Goal: Answer question/provide support: Share knowledge or assist other users

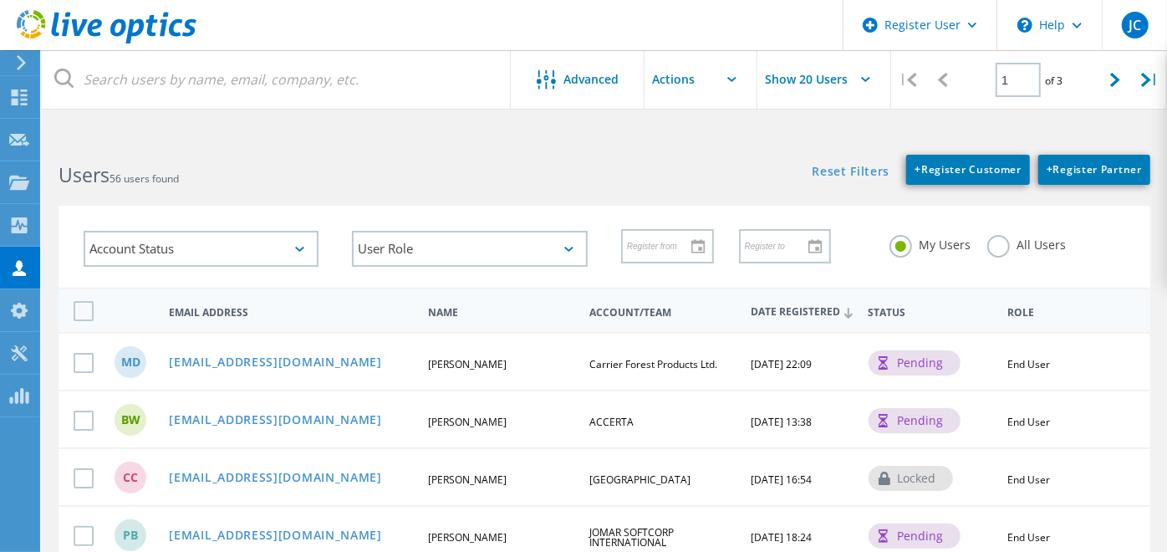
click at [1024, 238] on label "All Users" at bounding box center [1026, 243] width 79 height 16
click at [0, 0] on input "All Users" at bounding box center [0, 0] width 0 height 0
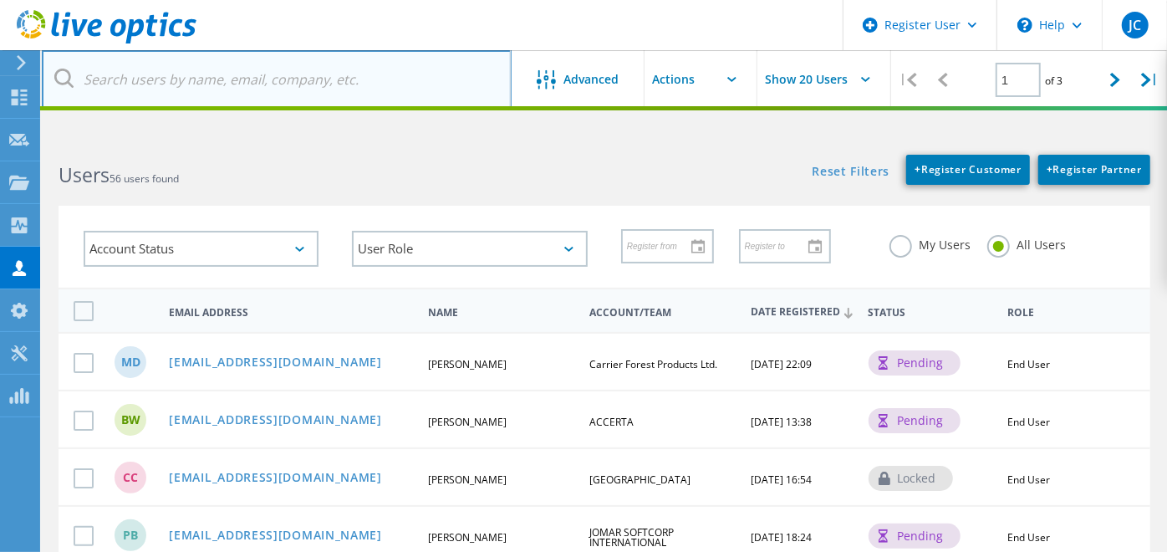
click at [312, 67] on input "text" at bounding box center [277, 79] width 470 height 58
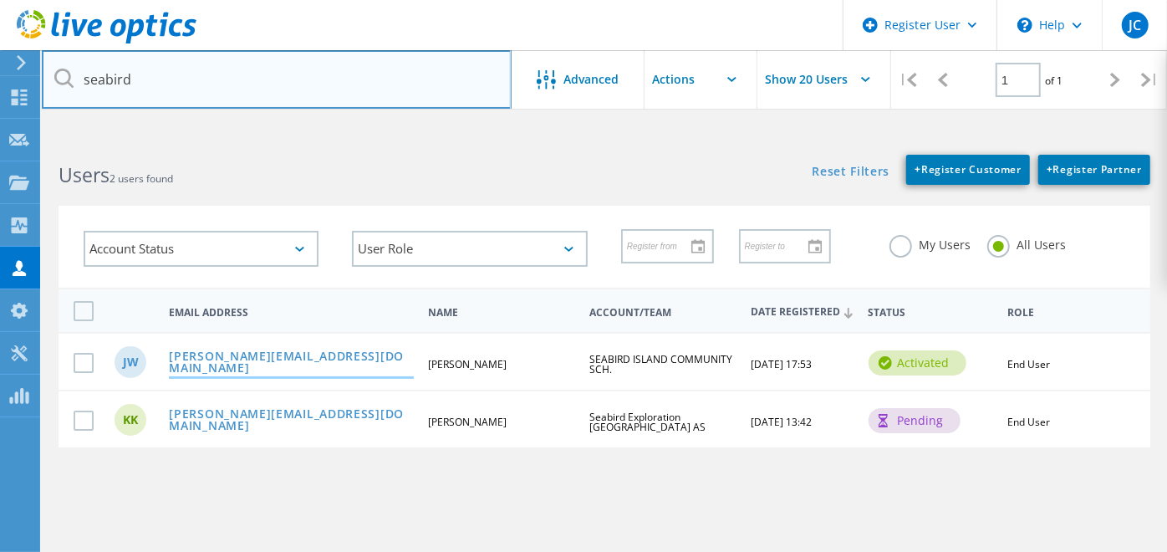
type input "seabird"
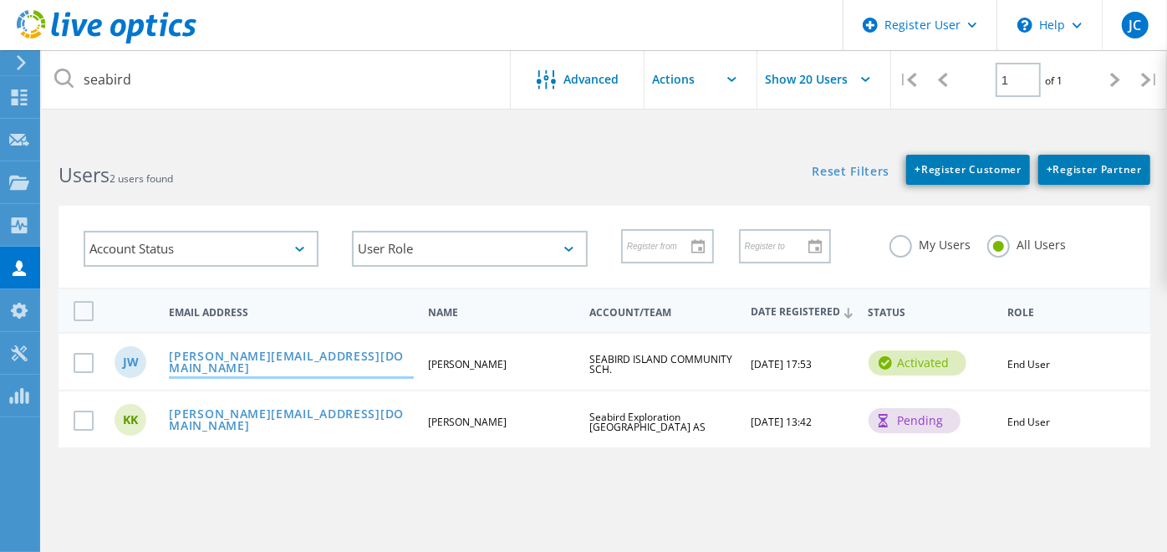
click at [226, 355] on link "[PERSON_NAME][EMAIL_ADDRESS][DOMAIN_NAME]" at bounding box center [291, 363] width 245 height 26
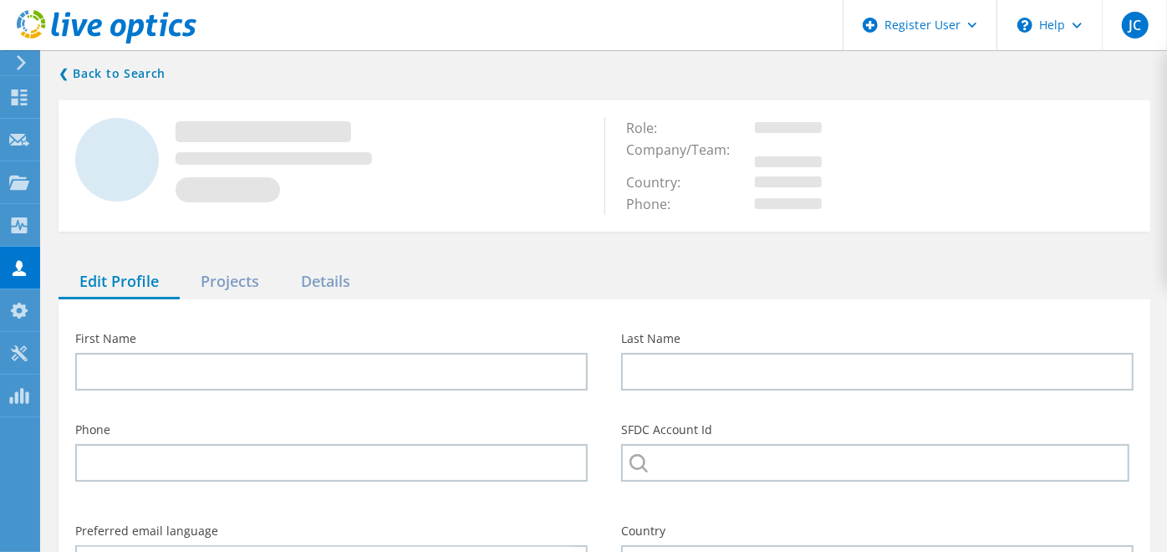
type input "Jonathan"
type input "Wegener"
type input "SEABIRD ISLAND COMMUNITY SCH."
type input "English"
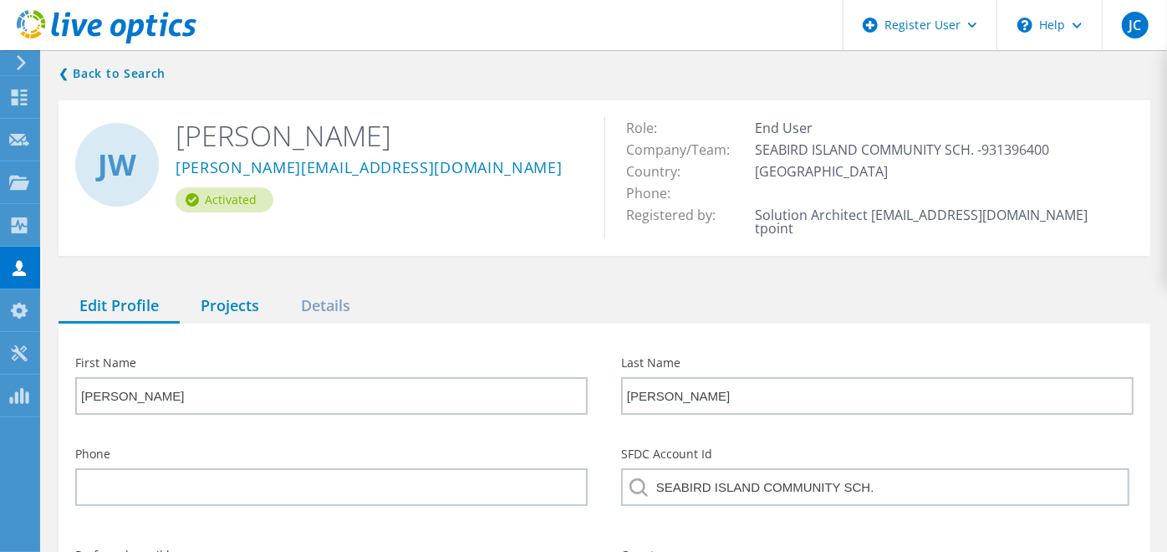
click at [198, 289] on div "Projects" at bounding box center [230, 306] width 100 height 34
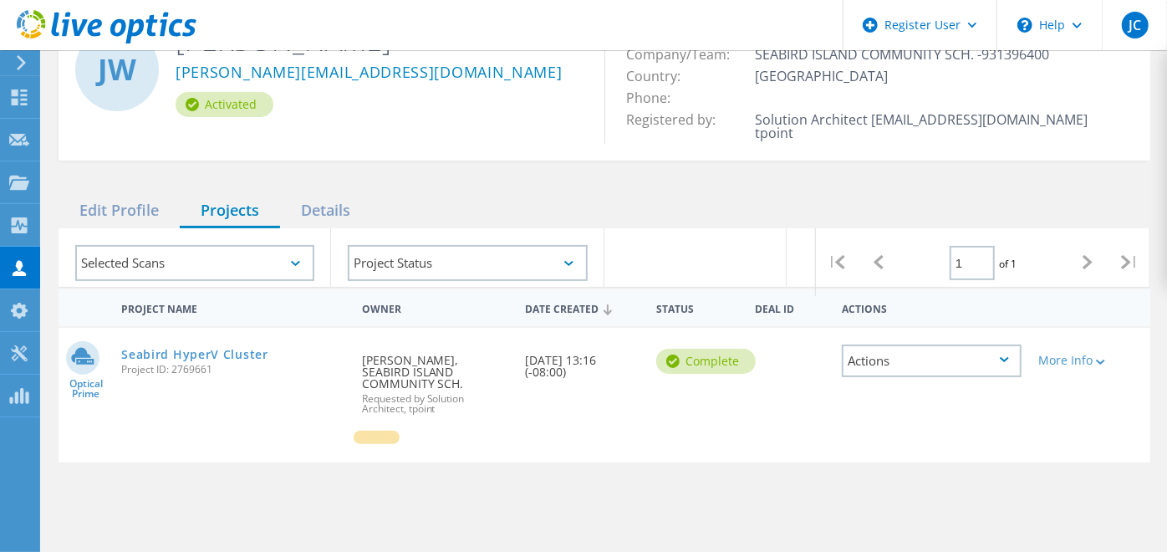
scroll to position [100, 0]
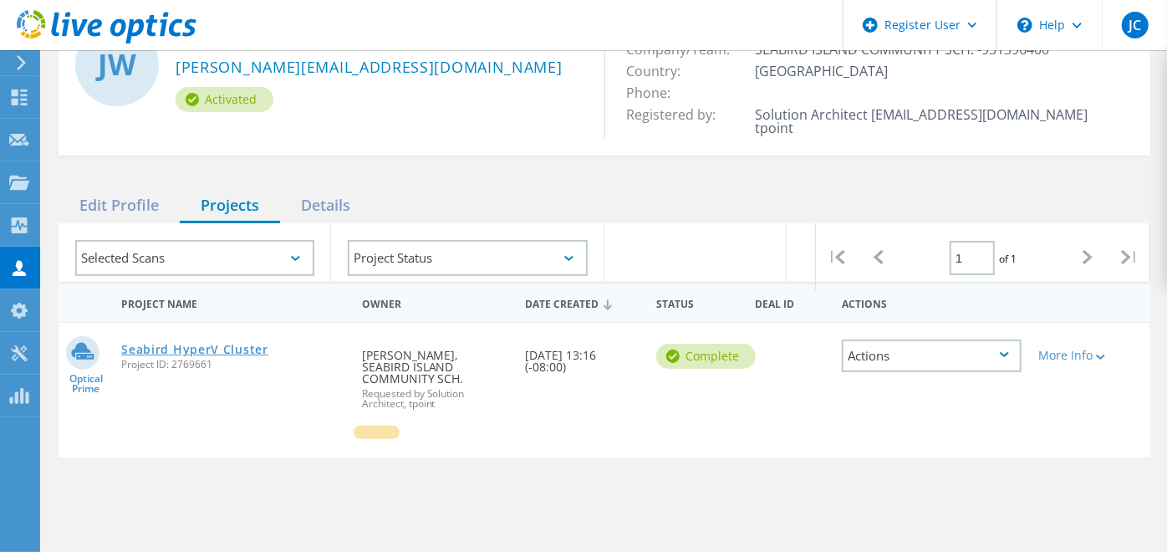
click at [223, 343] on link "Seabird HyperV Cluster" at bounding box center [194, 349] width 146 height 12
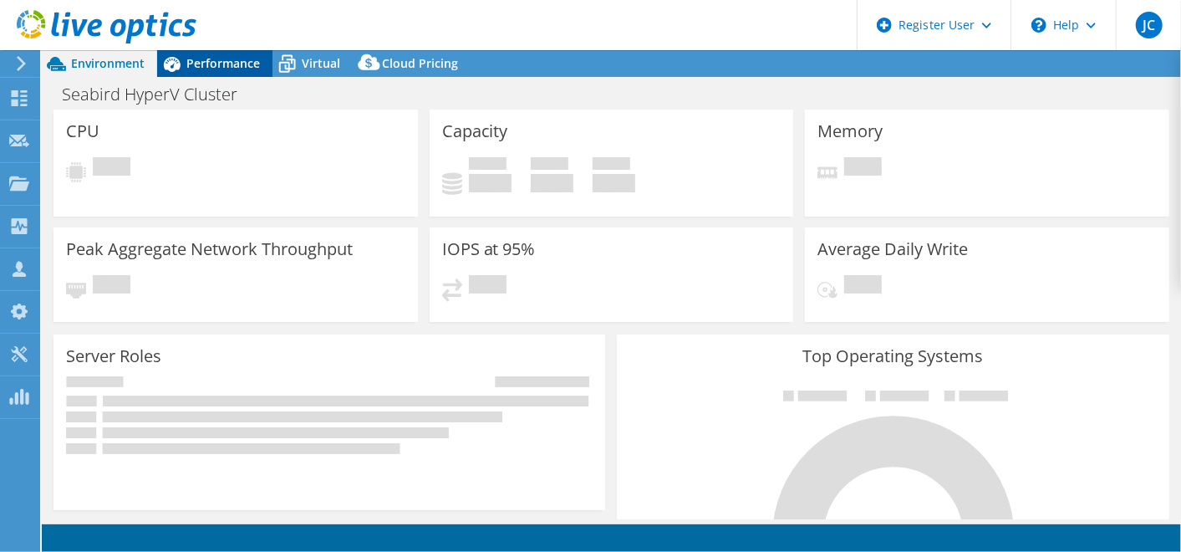
select select "[GEOGRAPHIC_DATA]"
select select "USD"
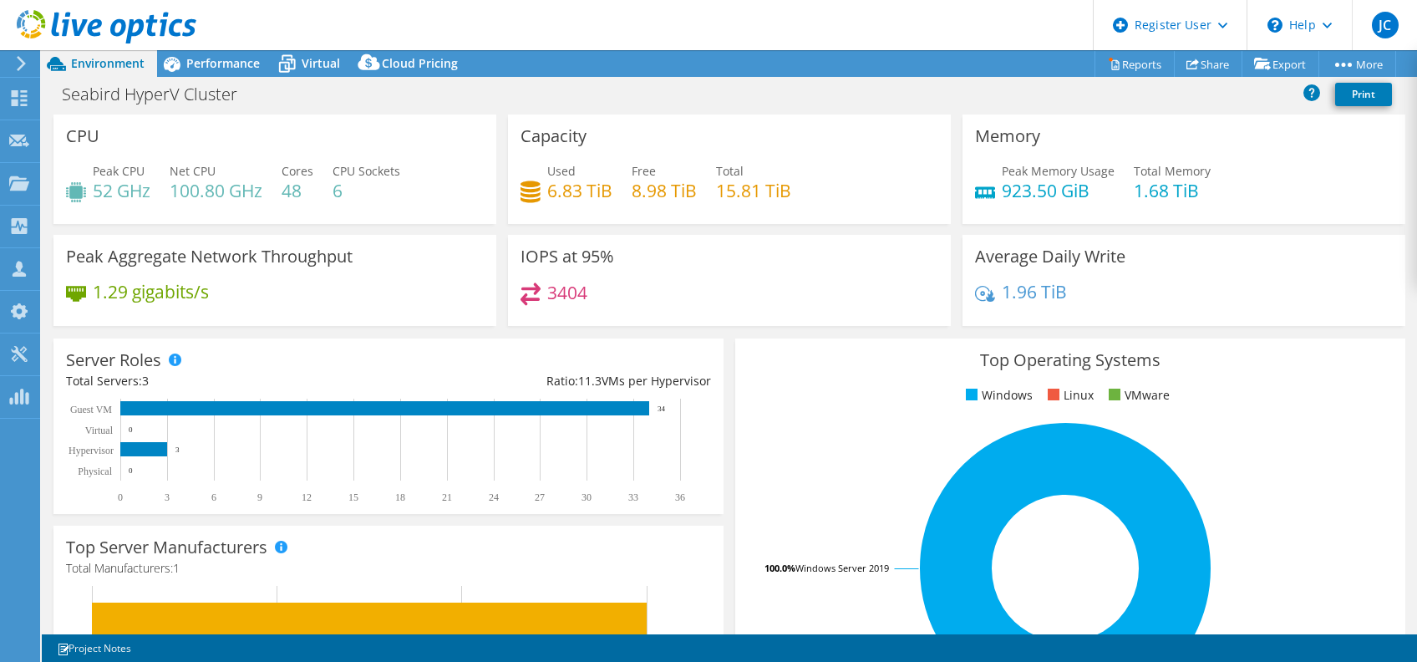
click at [723, 269] on div "IOPS at 95% 3404" at bounding box center [729, 280] width 443 height 91
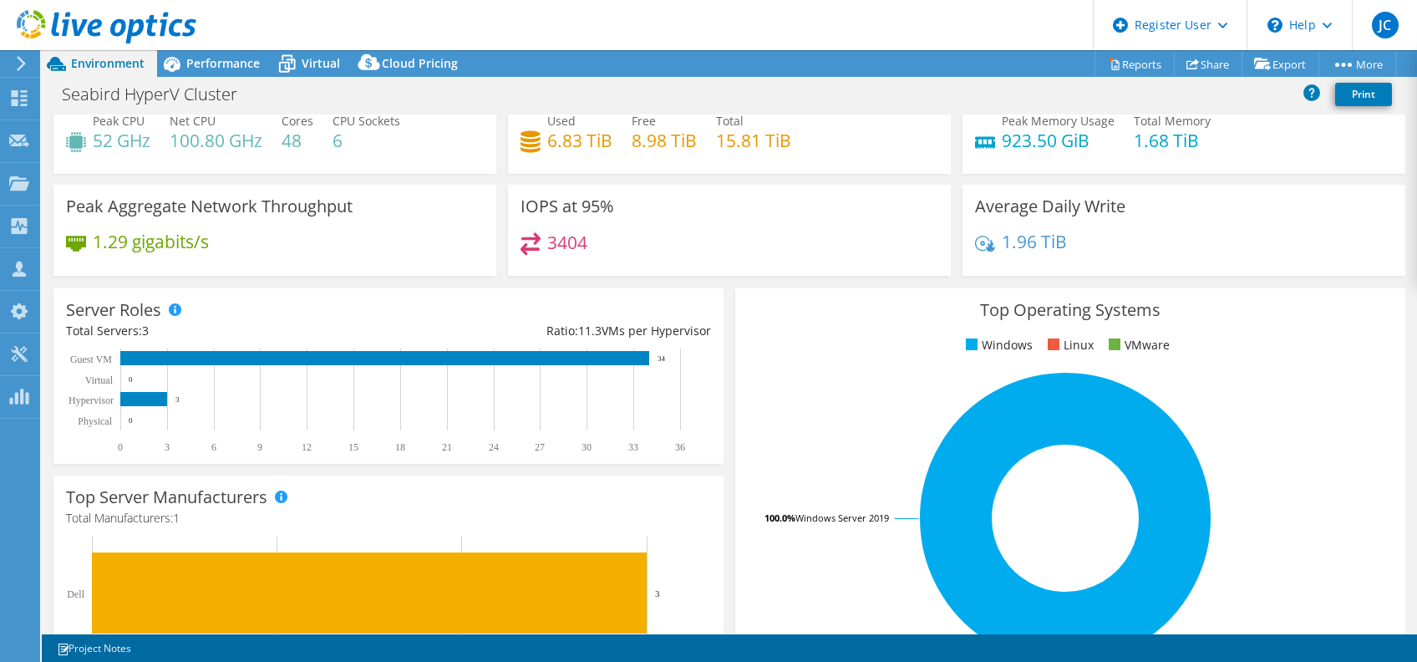
scroll to position [140, 0]
